Goal: Information Seeking & Learning: Learn about a topic

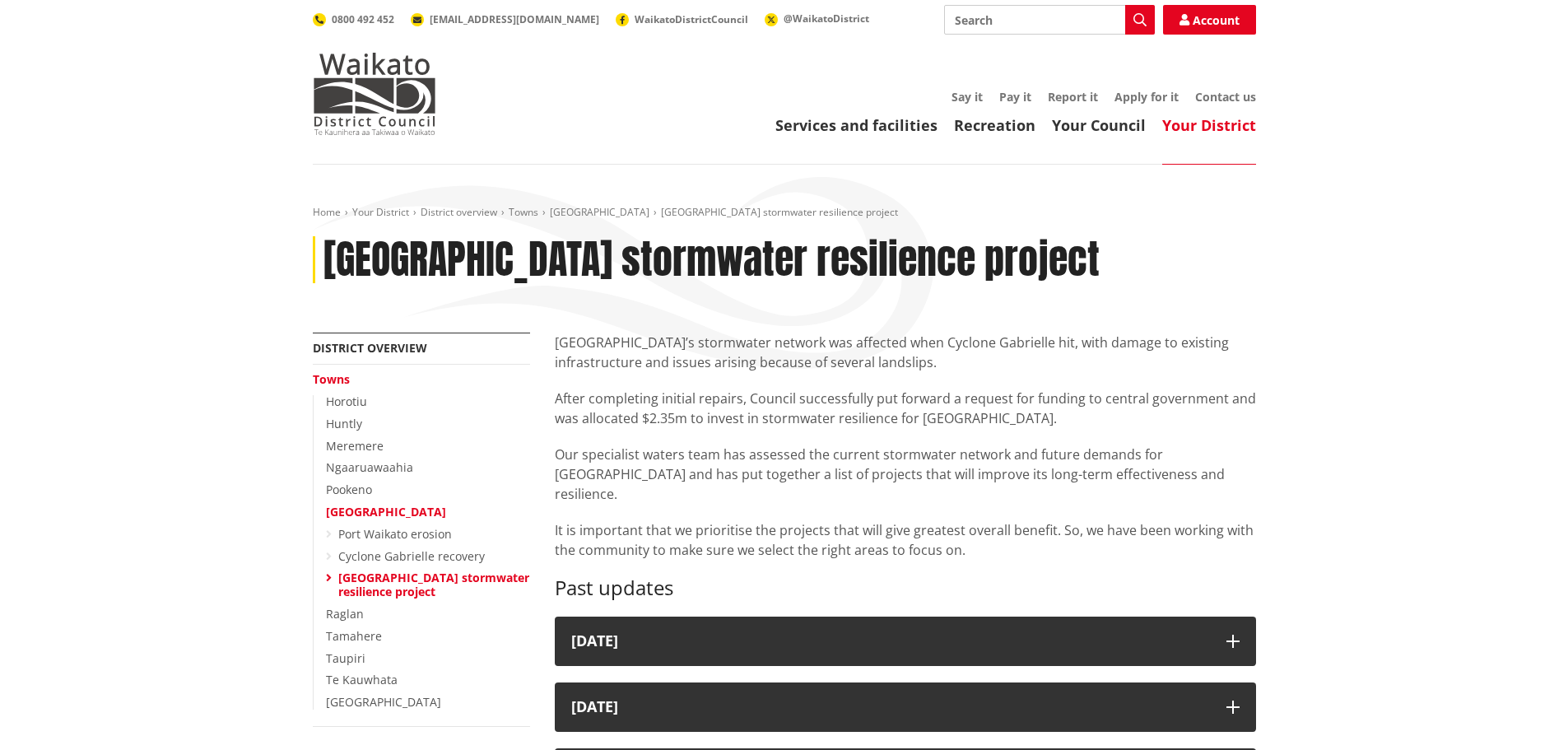
click at [642, 365] on p "[GEOGRAPHIC_DATA]’s stormwater network was affected when Cyclone Gabrielle hit,…" at bounding box center [905, 352] width 701 height 39
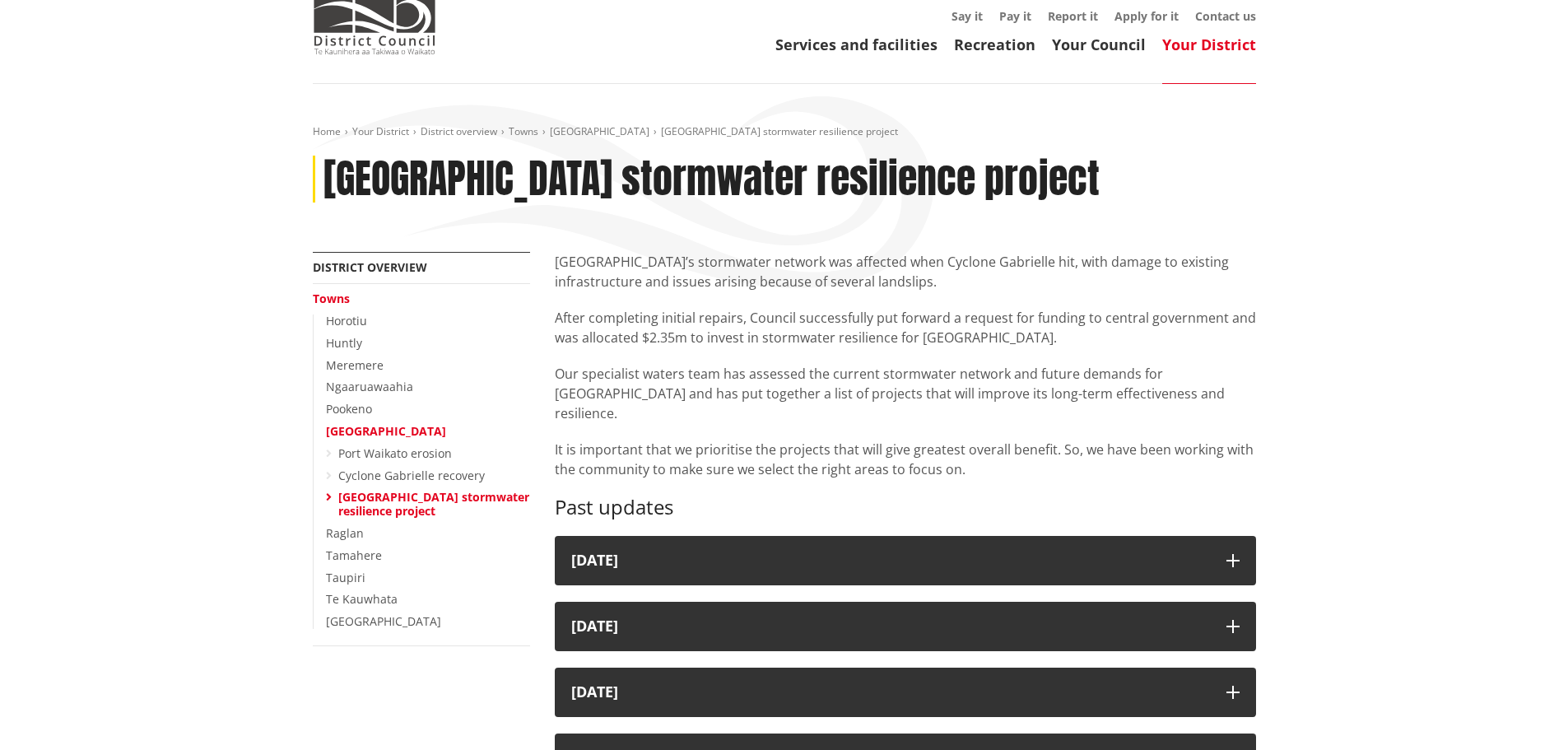
scroll to position [83, 0]
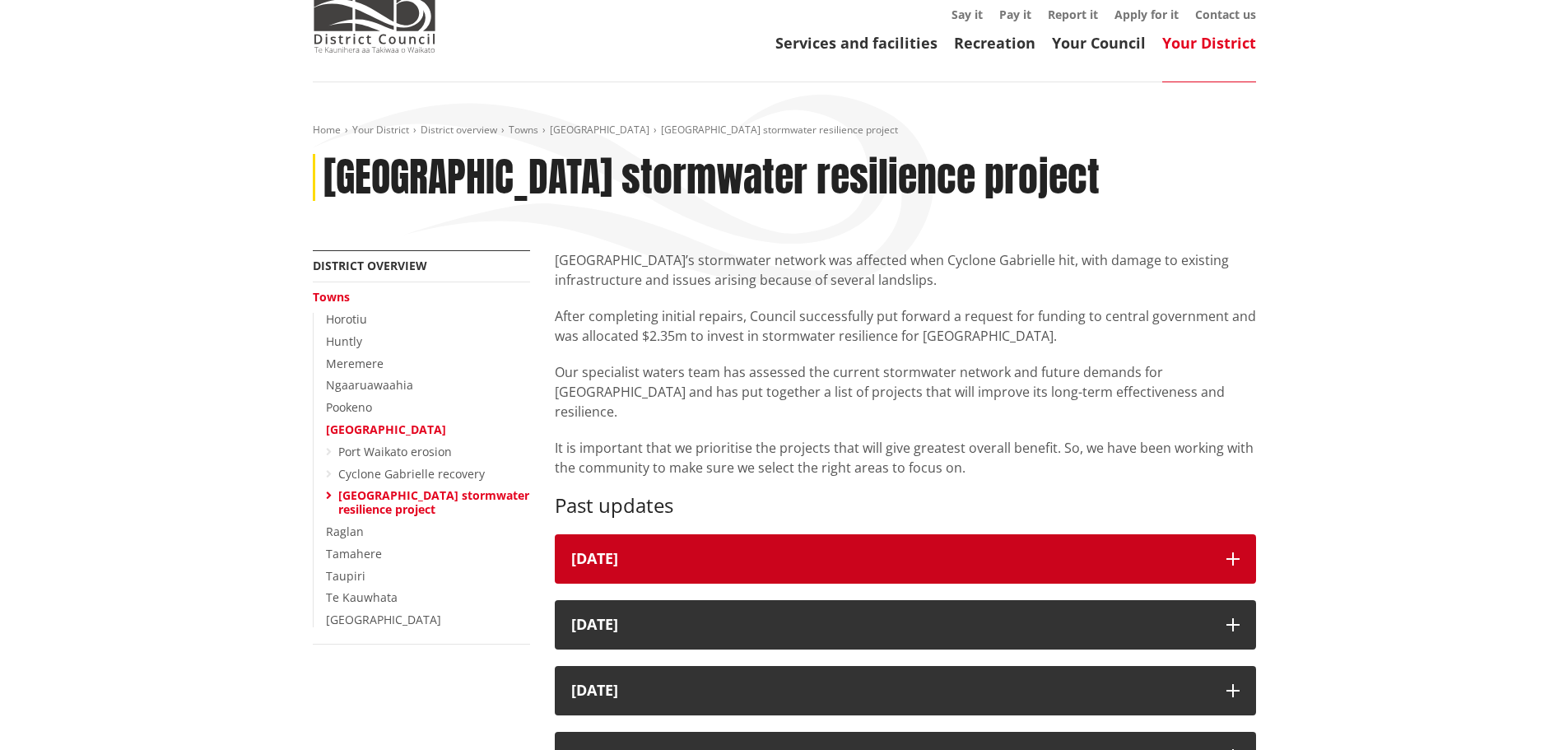
click at [1097, 549] on button "[DATE]" at bounding box center [905, 558] width 701 height 49
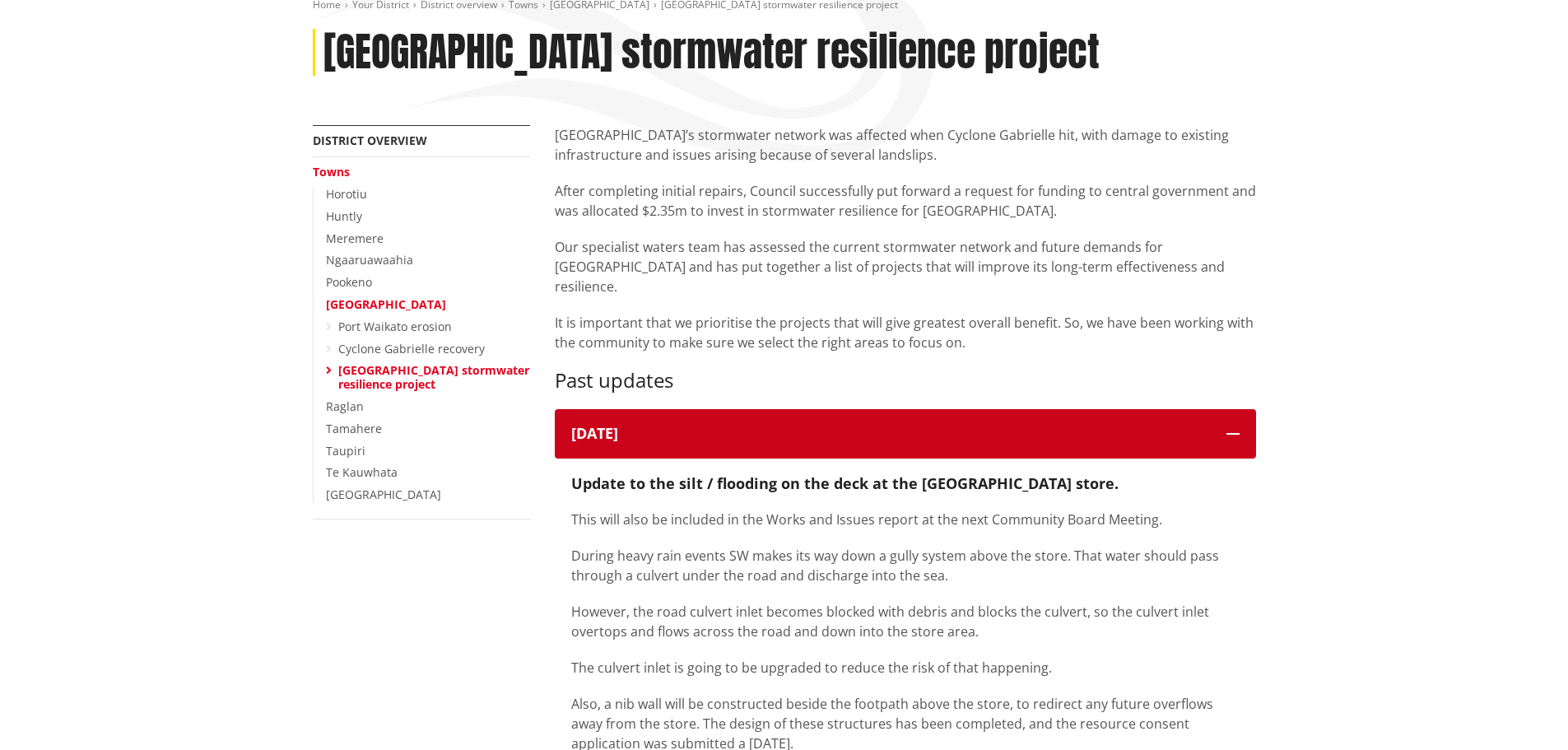
scroll to position [0, 0]
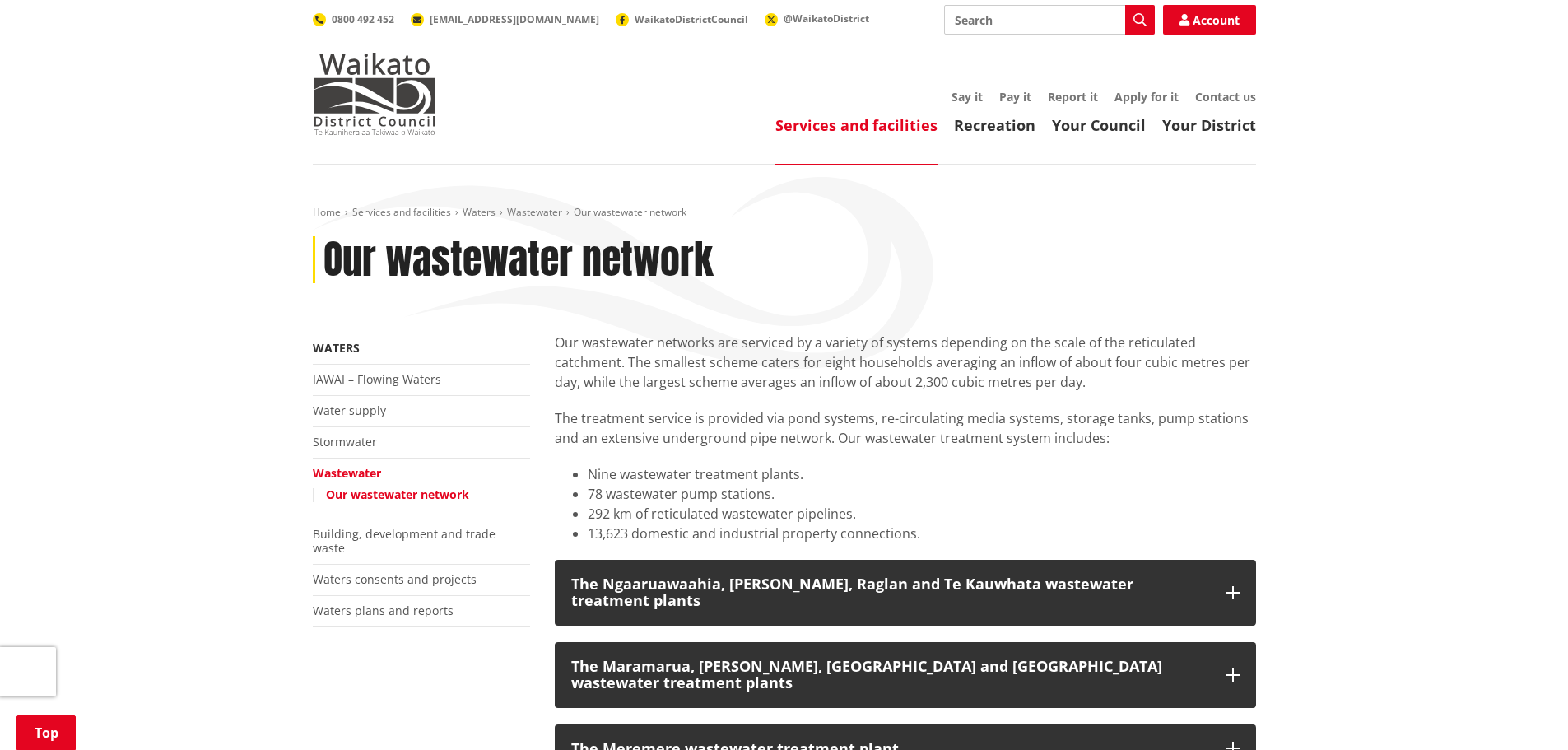
scroll to position [247, 0]
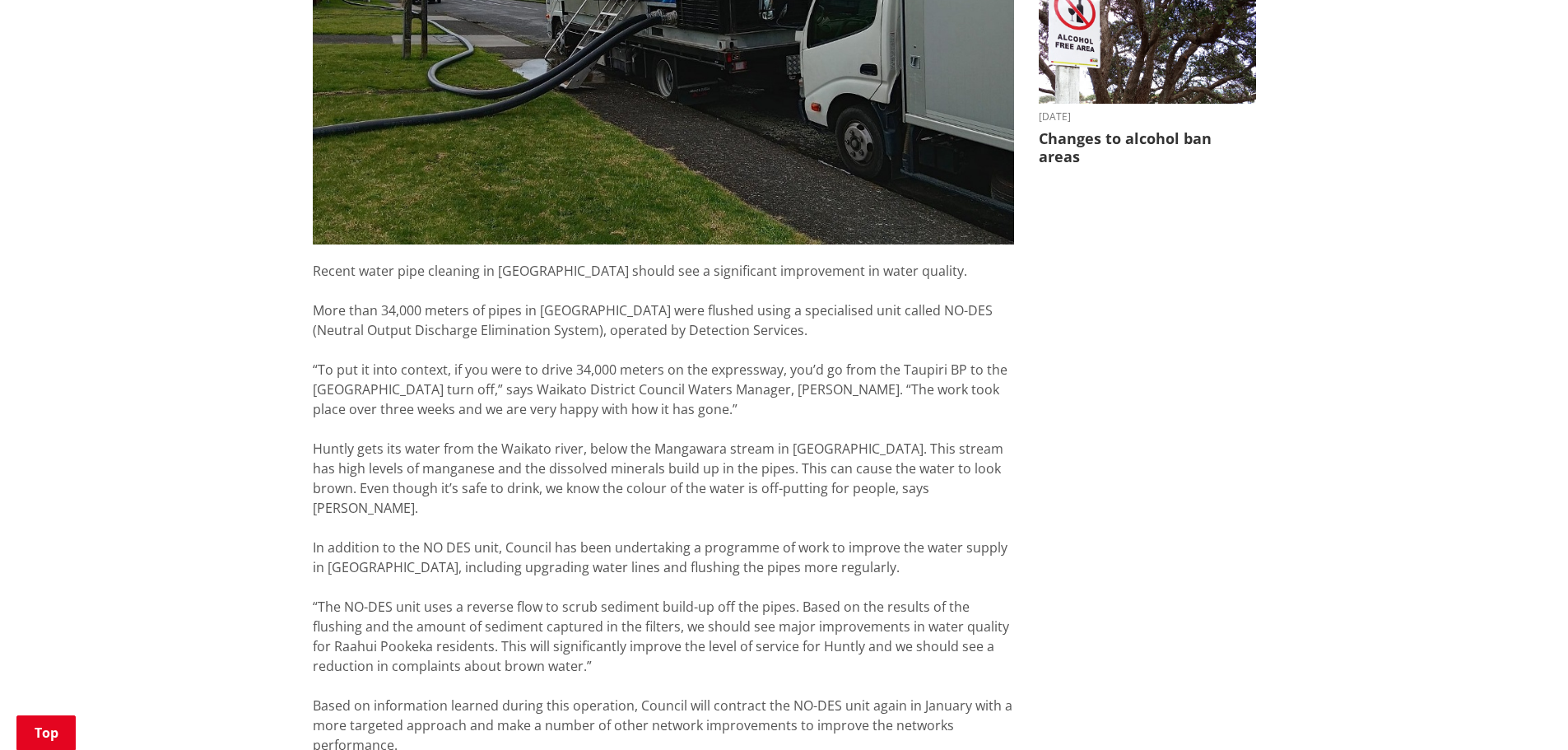
scroll to position [741, 0]
